Goal: Task Accomplishment & Management: Use online tool/utility

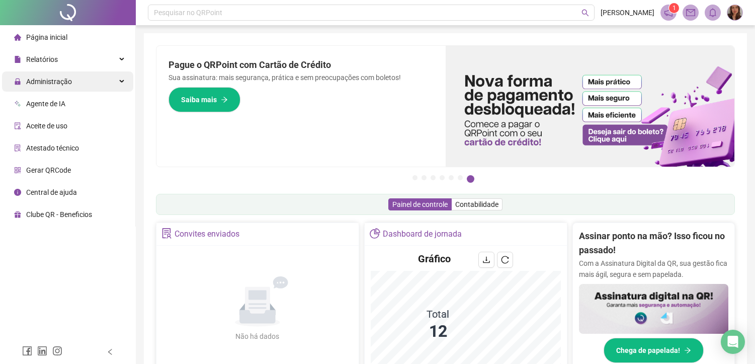
click at [72, 81] on div "Administração" at bounding box center [67, 81] width 131 height 20
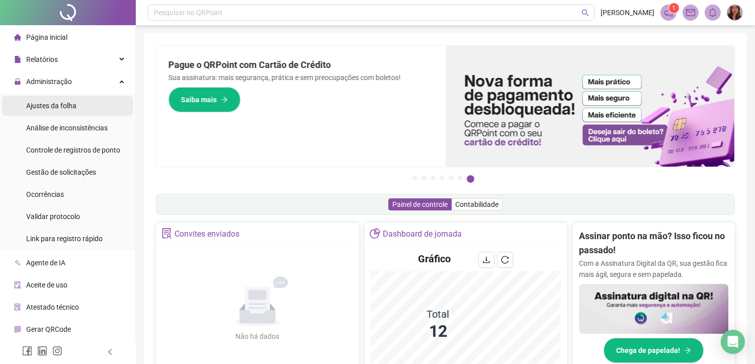
click at [82, 102] on li "Ajustes da folha" at bounding box center [67, 106] width 131 height 20
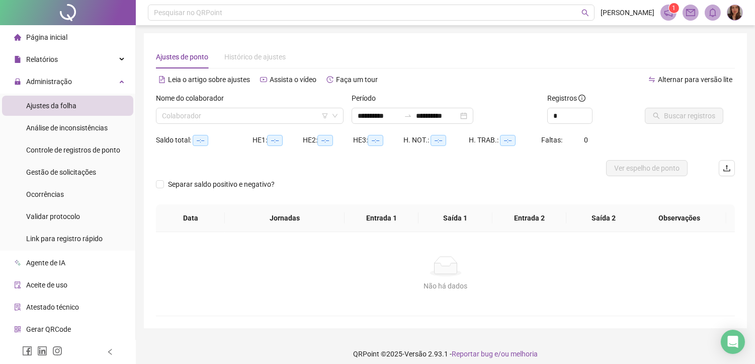
type input "**********"
click at [238, 112] on input "search" at bounding box center [245, 115] width 167 height 15
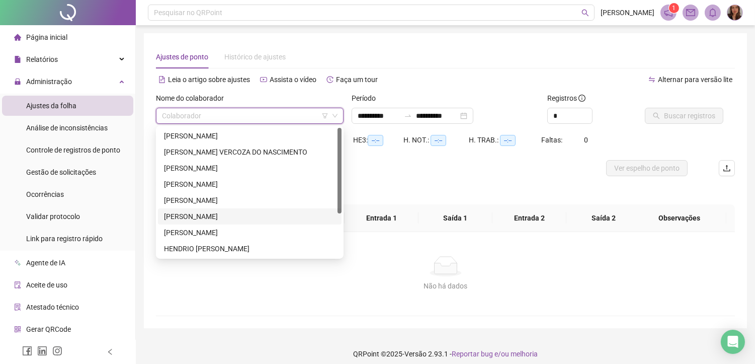
click at [203, 214] on div "[PERSON_NAME]" at bounding box center [250, 216] width 172 height 11
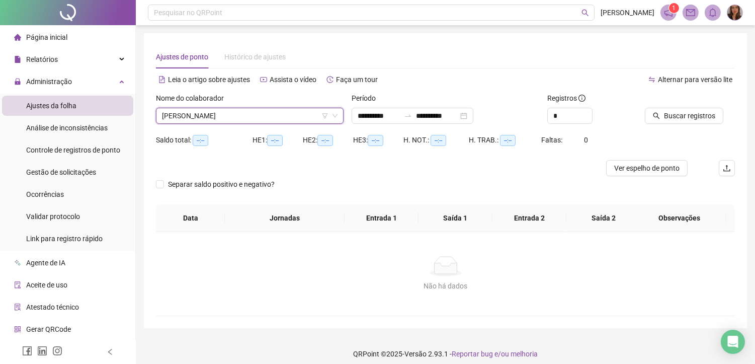
click at [335, 113] on icon "down" at bounding box center [335, 116] width 6 height 6
click at [340, 113] on div "[PERSON_NAME]" at bounding box center [250, 116] width 188 height 16
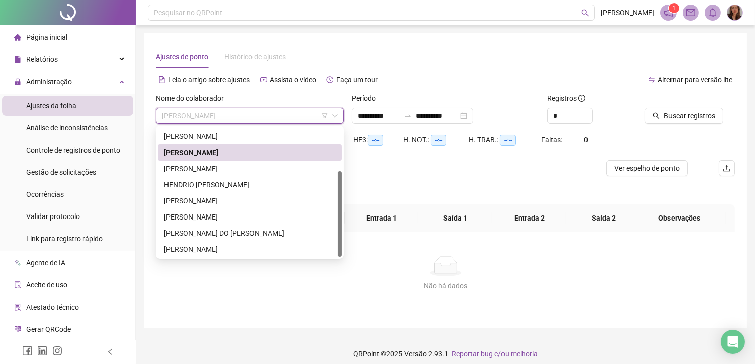
scroll to position [64, 0]
drag, startPoint x: 340, startPoint y: 189, endPoint x: 349, endPoint y: 234, distance: 46.8
click at [352, 234] on body "**********" at bounding box center [377, 182] width 755 height 364
drag, startPoint x: 339, startPoint y: 188, endPoint x: 341, endPoint y: 198, distance: 10.9
click at [341, 198] on div at bounding box center [340, 214] width 4 height 86
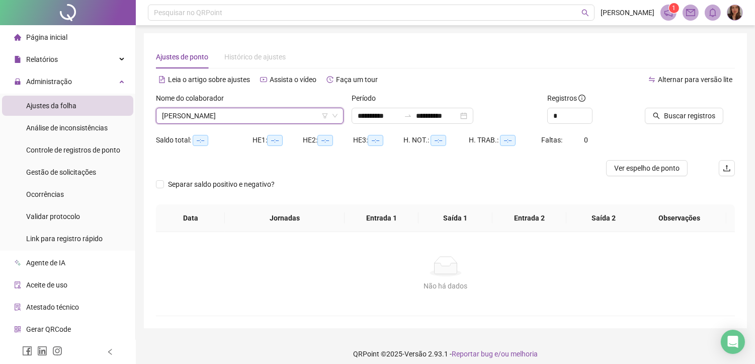
click at [335, 115] on icon "down" at bounding box center [335, 116] width 6 height 6
click at [337, 117] on icon "down" at bounding box center [335, 116] width 6 height 6
click at [280, 111] on span "[PERSON_NAME]" at bounding box center [250, 115] width 176 height 15
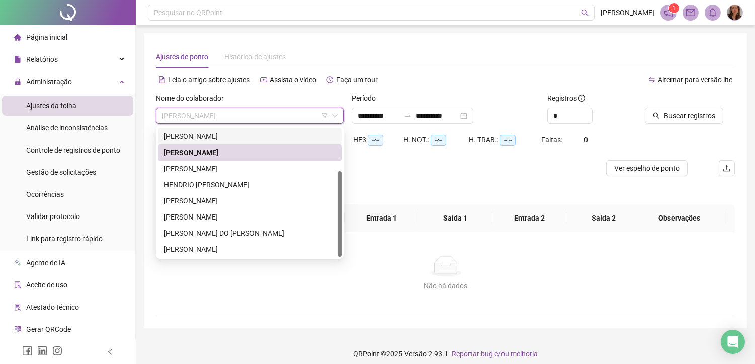
click at [250, 137] on div "[PERSON_NAME]" at bounding box center [250, 136] width 172 height 11
